Goal: Task Accomplishment & Management: Use online tool/utility

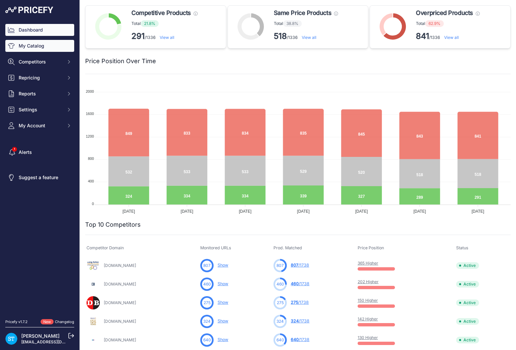
click at [35, 48] on link "My Catalog" at bounding box center [39, 46] width 69 height 12
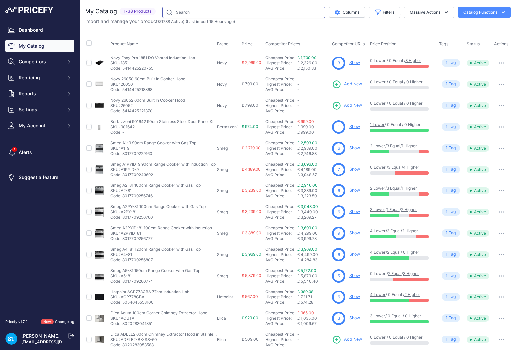
click at [228, 12] on input "text" at bounding box center [243, 12] width 163 height 11
paste input "DG7240"
type input "DG7240"
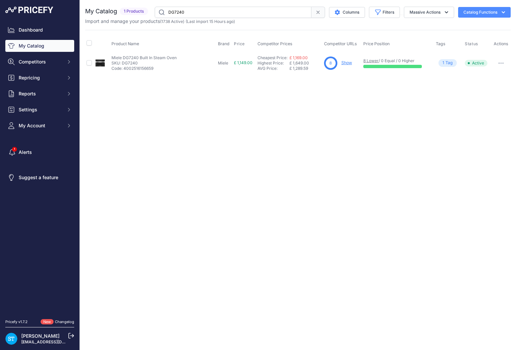
click at [345, 62] on link "Show" at bounding box center [346, 62] width 11 height 5
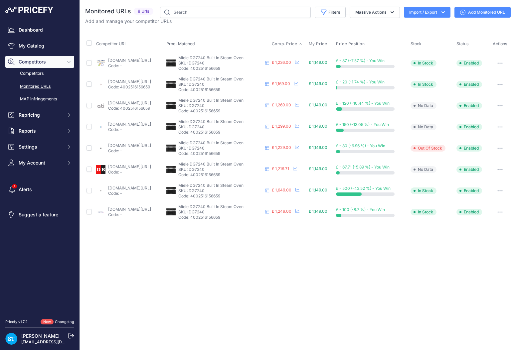
click at [297, 44] on span "Comp. Price" at bounding box center [285, 43] width 26 height 5
